Goal: Task Accomplishment & Management: Use online tool/utility

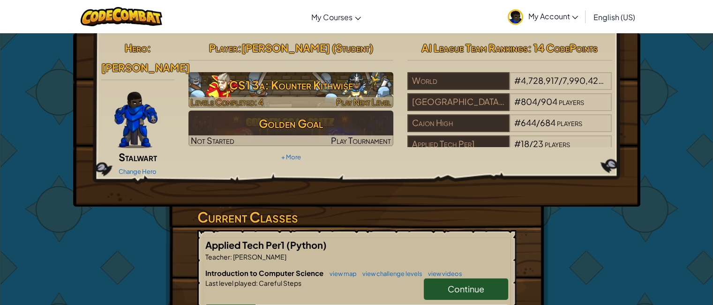
click at [302, 81] on h3 "CS1 3a: Kounter Kithwise" at bounding box center [291, 85] width 205 height 21
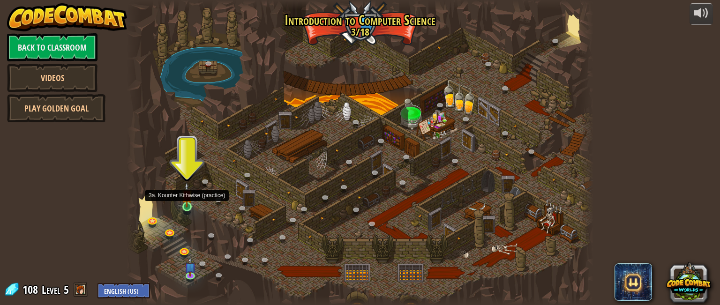
click at [186, 205] on img at bounding box center [186, 194] width 11 height 25
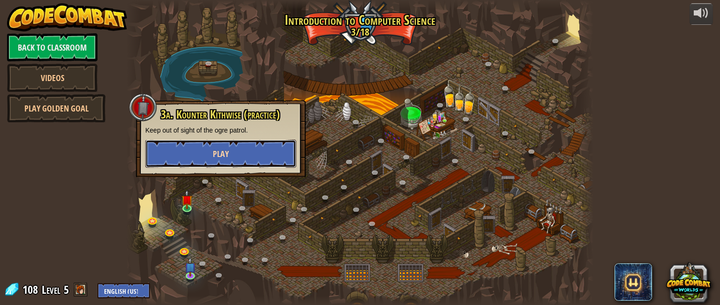
click at [249, 144] on button "Play" at bounding box center [220, 154] width 151 height 28
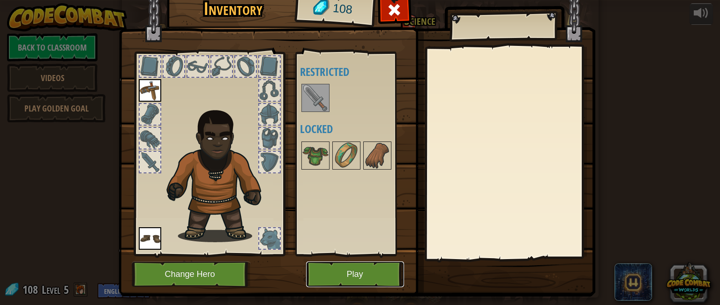
click at [358, 279] on button "Play" at bounding box center [355, 275] width 98 height 26
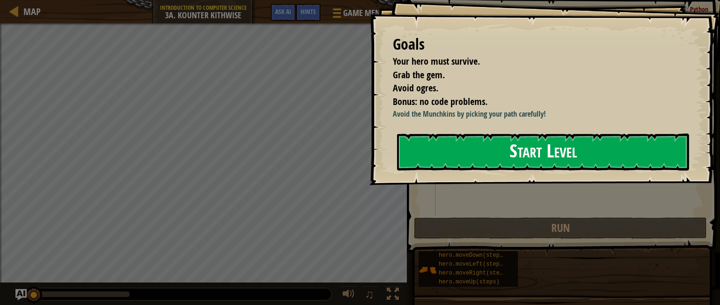
click at [429, 152] on button "Start Level" at bounding box center [543, 152] width 292 height 37
